Goal: Transaction & Acquisition: Obtain resource

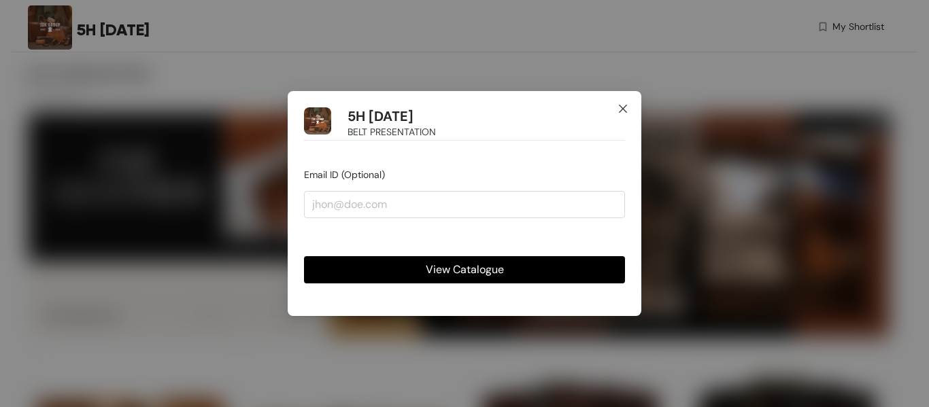
click at [623, 106] on icon "close" at bounding box center [622, 108] width 11 height 11
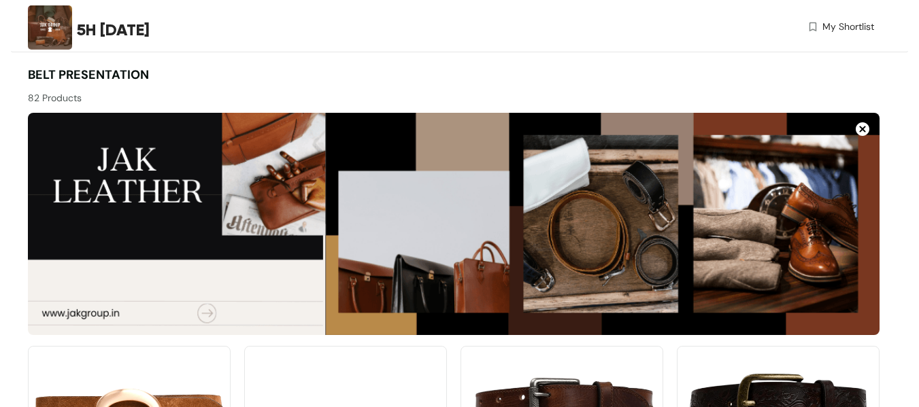
click at [814, 24] on img at bounding box center [812, 27] width 12 height 14
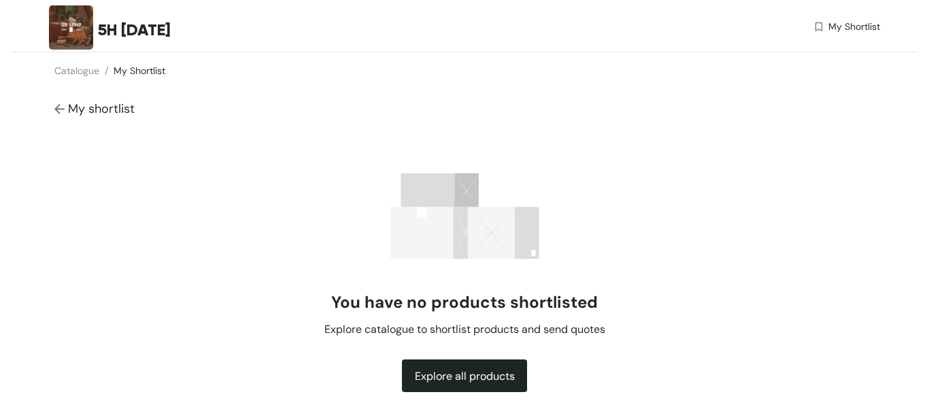
click at [814, 24] on img at bounding box center [818, 27] width 12 height 14
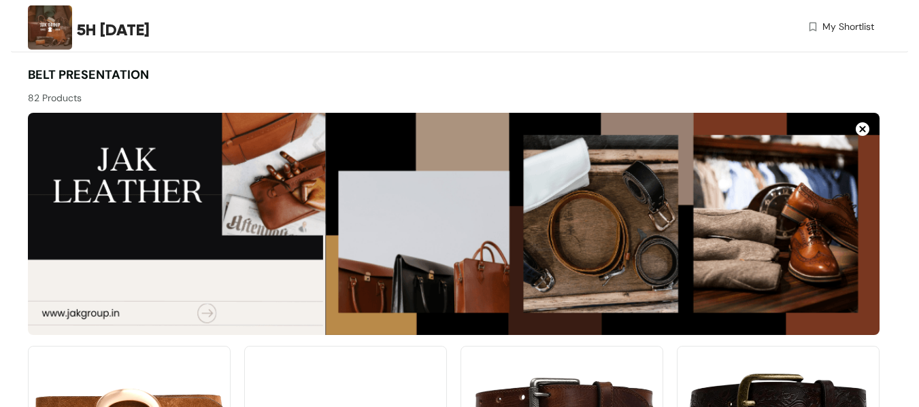
drag, startPoint x: 912, startPoint y: 0, endPoint x: 638, endPoint y: 78, distance: 284.9
click at [638, 78] on div at bounding box center [666, 85] width 426 height 39
drag, startPoint x: 325, startPoint y: 375, endPoint x: 254, endPoint y: 338, distance: 80.6
click at [207, 313] on img at bounding box center [453, 224] width 851 height 222
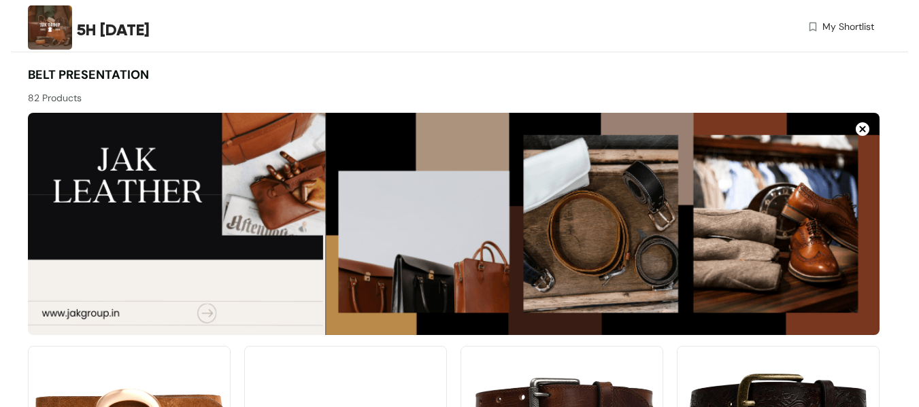
drag, startPoint x: 21, startPoint y: 1, endPoint x: 271, endPoint y: 5, distance: 249.6
click at [271, 5] on div "5H [DATE]" at bounding box center [239, 29] width 423 height 59
